Goal: Transaction & Acquisition: Download file/media

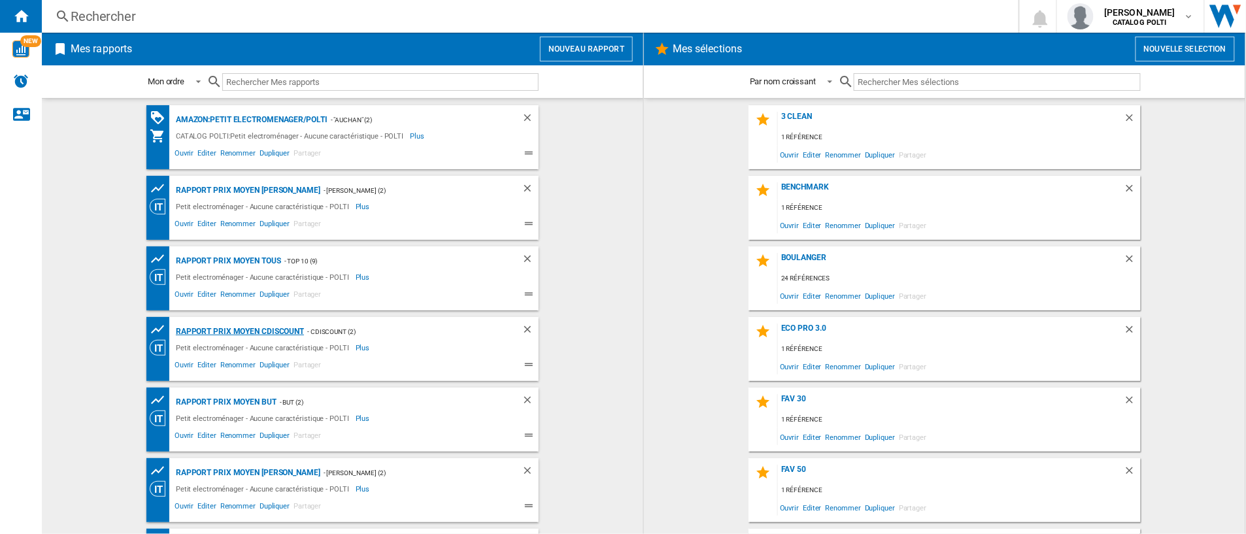
click at [266, 334] on div "Rapport Prix Moyen CDiscount" at bounding box center [238, 332] width 131 height 16
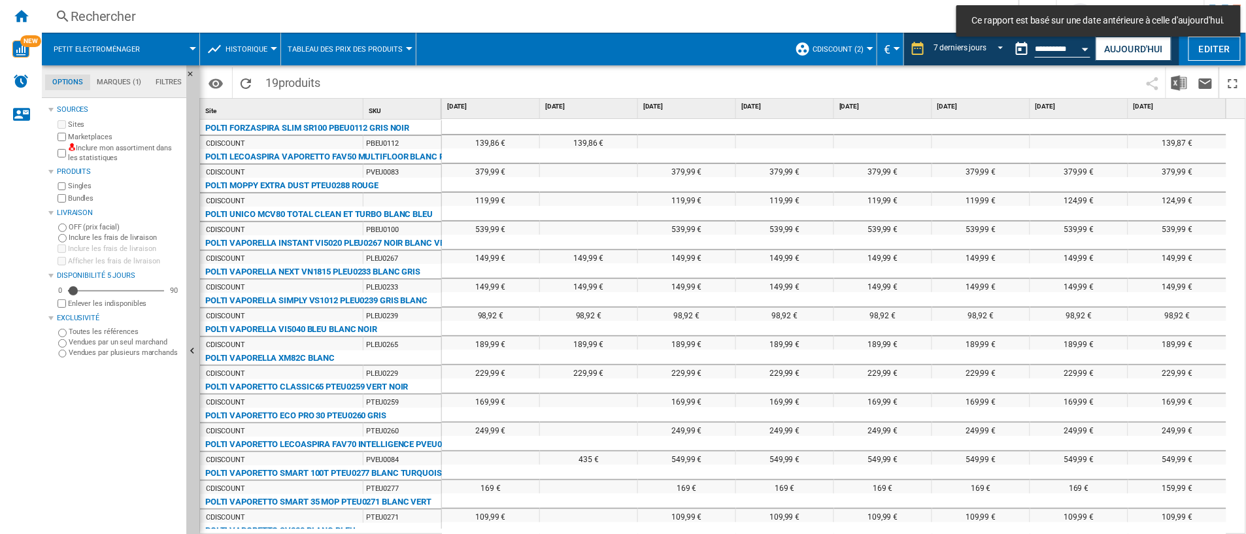
click at [1088, 48] on div "Open calendar" at bounding box center [1085, 49] width 7 height 3
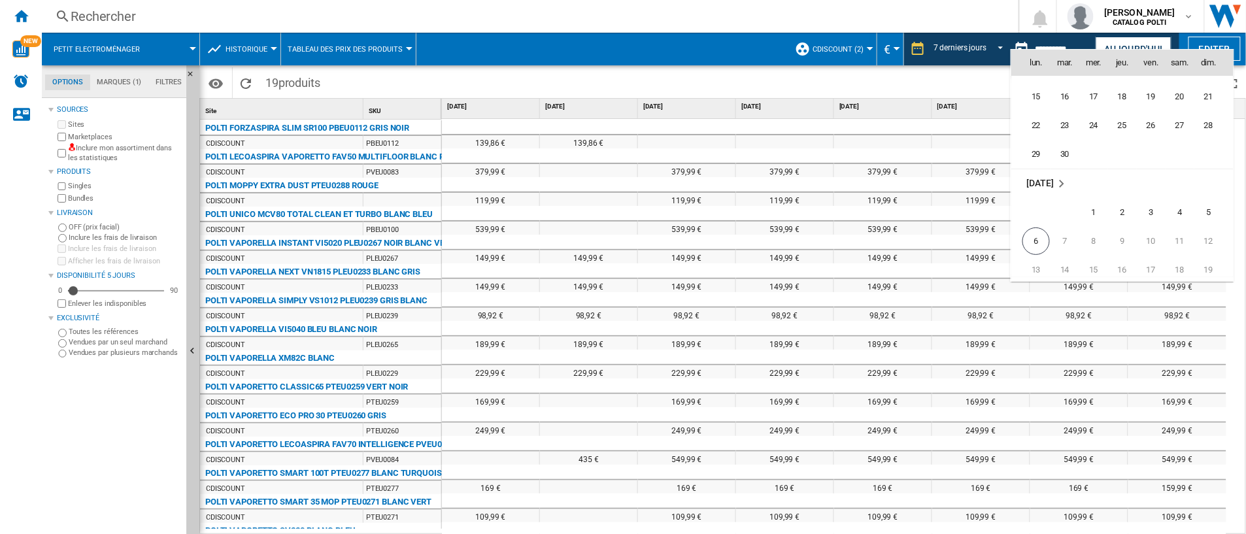
scroll to position [6165, 0]
click at [1029, 225] on span "6" at bounding box center [1035, 218] width 27 height 27
type input "**********"
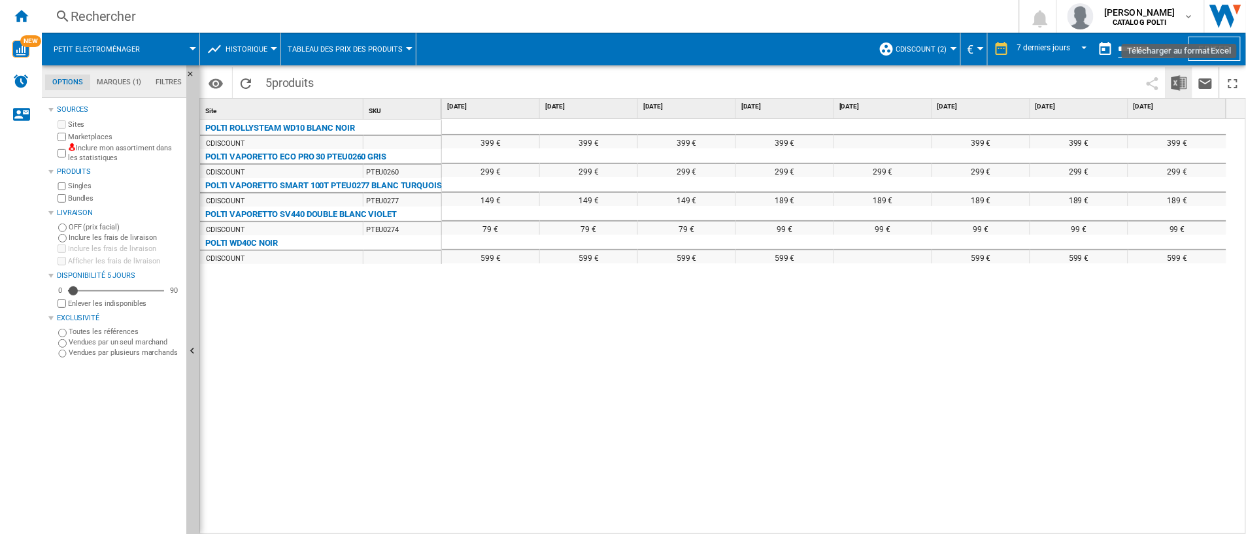
click at [1173, 86] on img "Télécharger au format Excel" at bounding box center [1179, 83] width 16 height 16
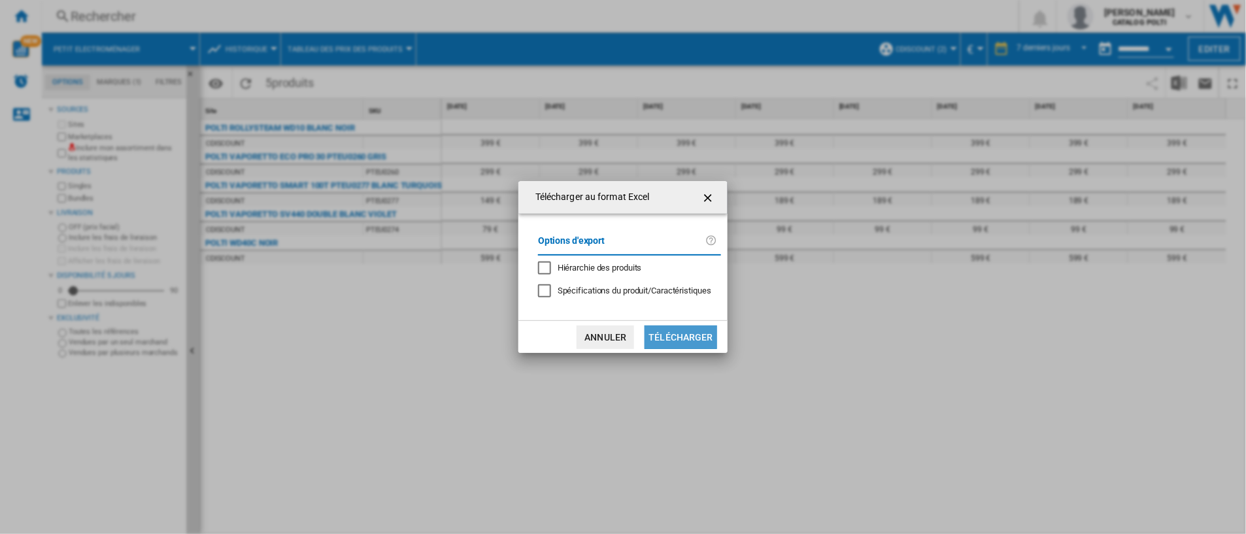
click at [682, 332] on button "Télécharger" at bounding box center [680, 337] width 73 height 24
